Goal: Find specific page/section: Find specific page/section

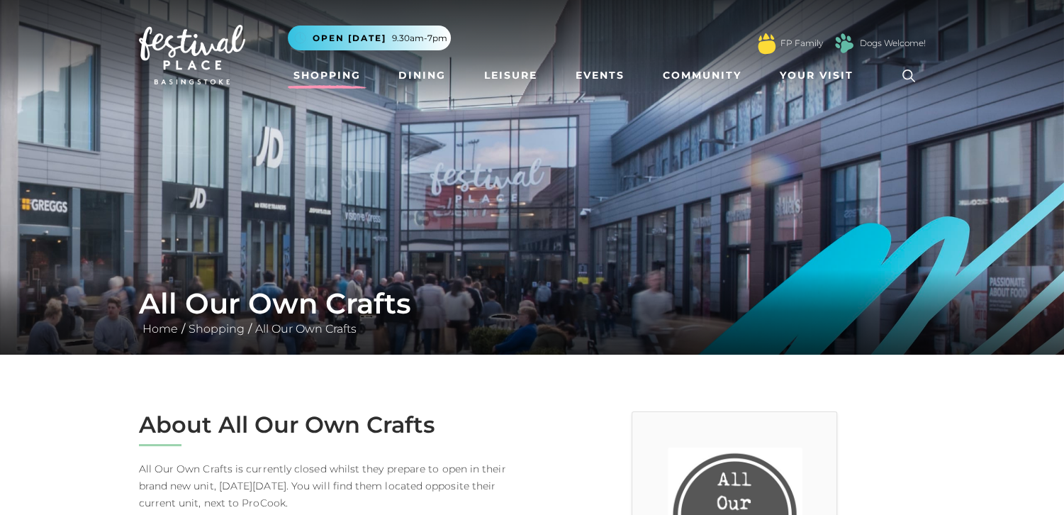
click at [324, 73] on link "Shopping" at bounding box center [327, 75] width 79 height 26
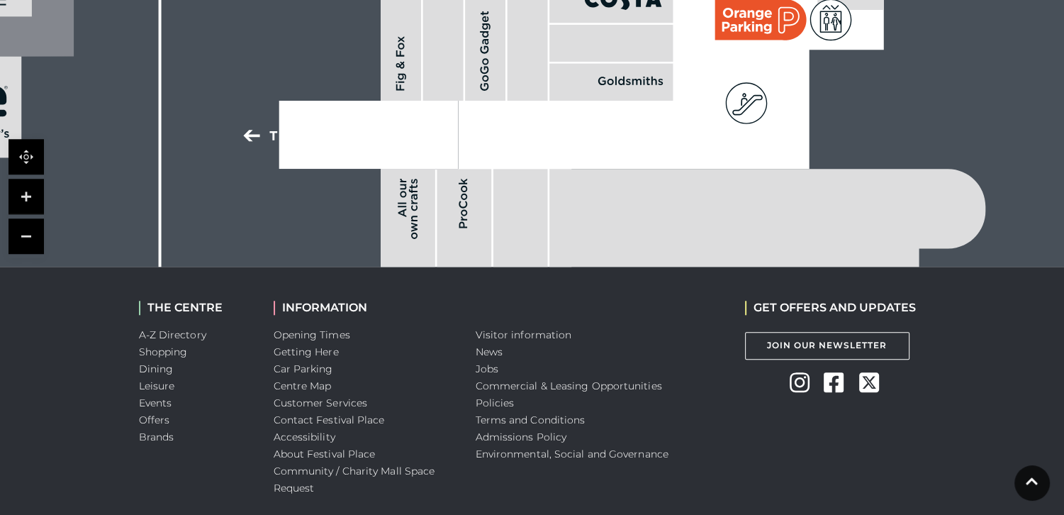
scroll to position [1266, 0]
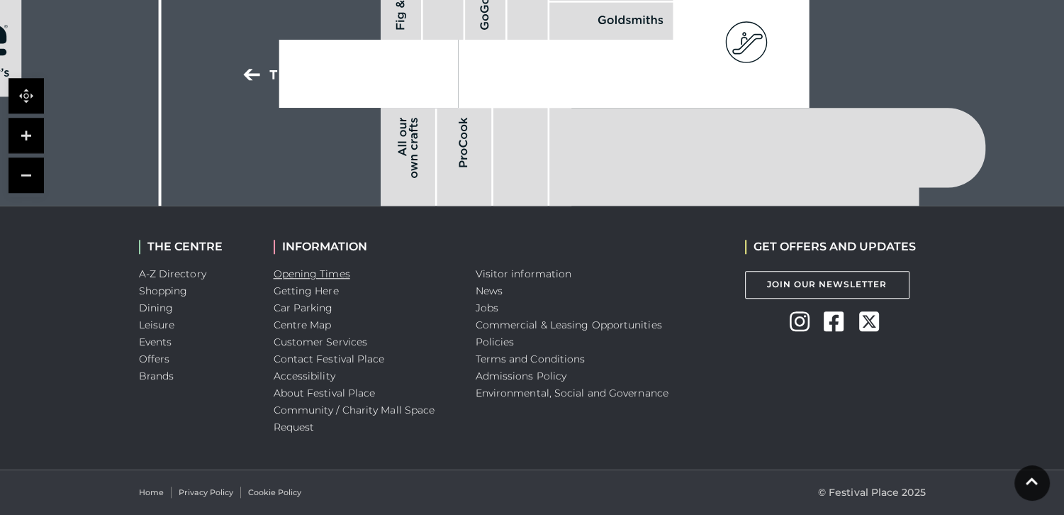
click at [314, 274] on link "Opening Times" at bounding box center [312, 273] width 77 height 13
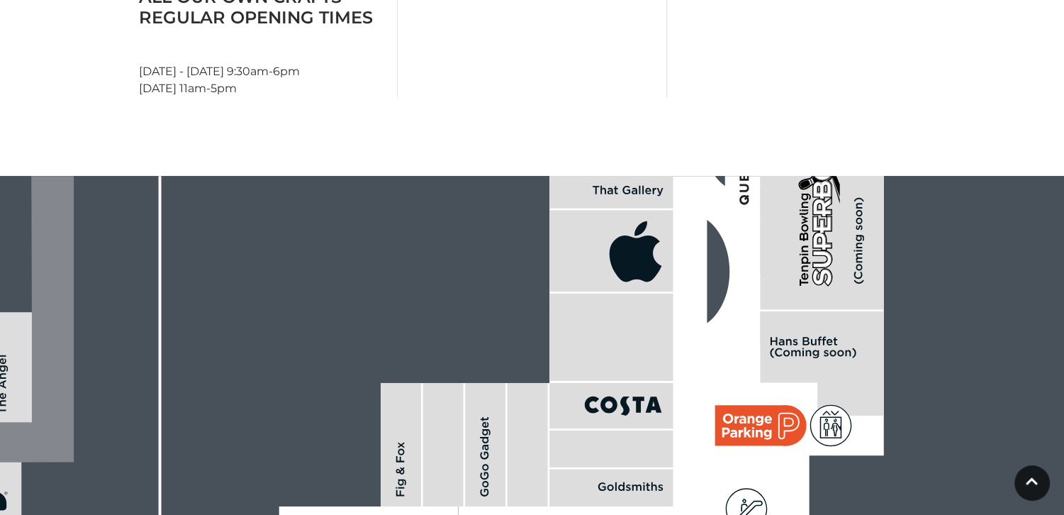
scroll to position [628, 0]
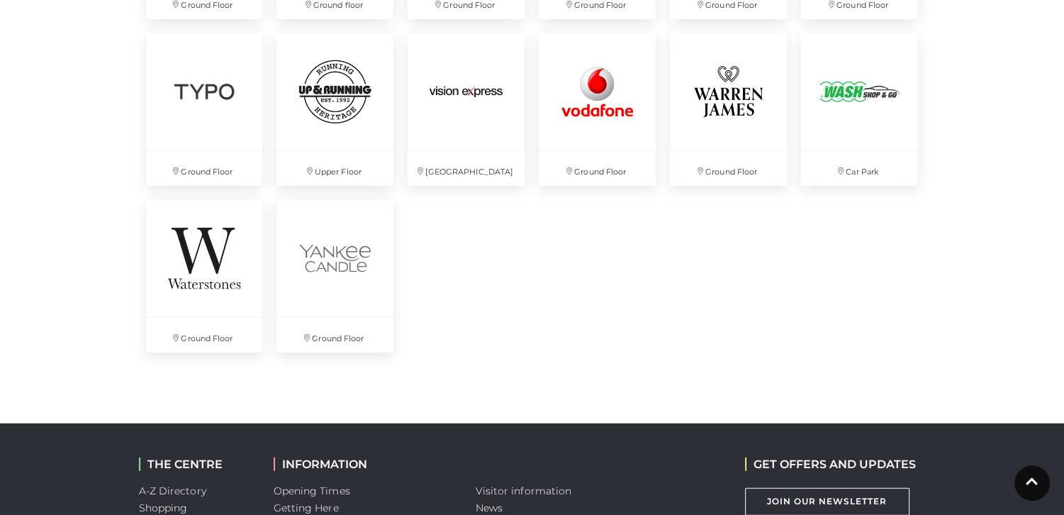
scroll to position [4040, 0]
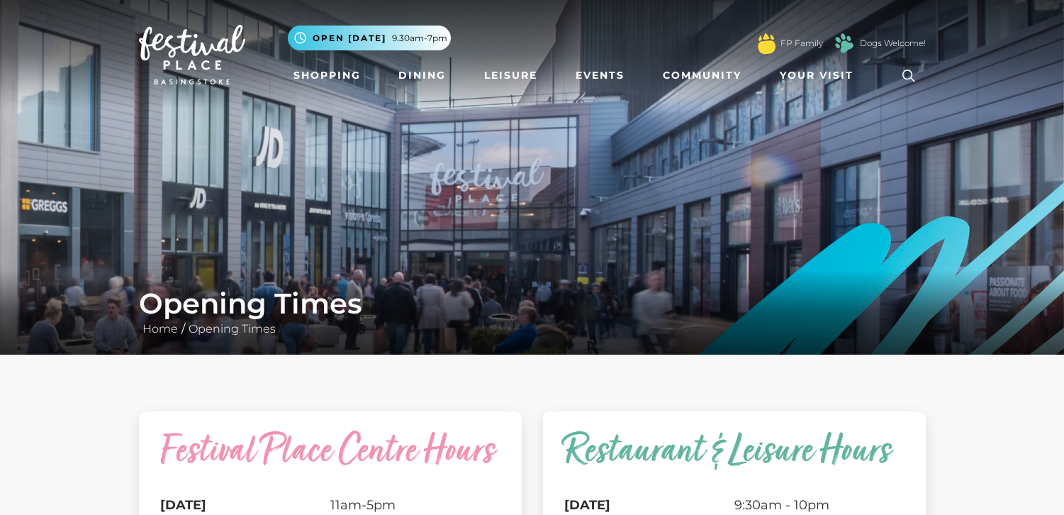
scroll to position [425, 0]
